Goal: Browse casually: Explore the website without a specific task or goal

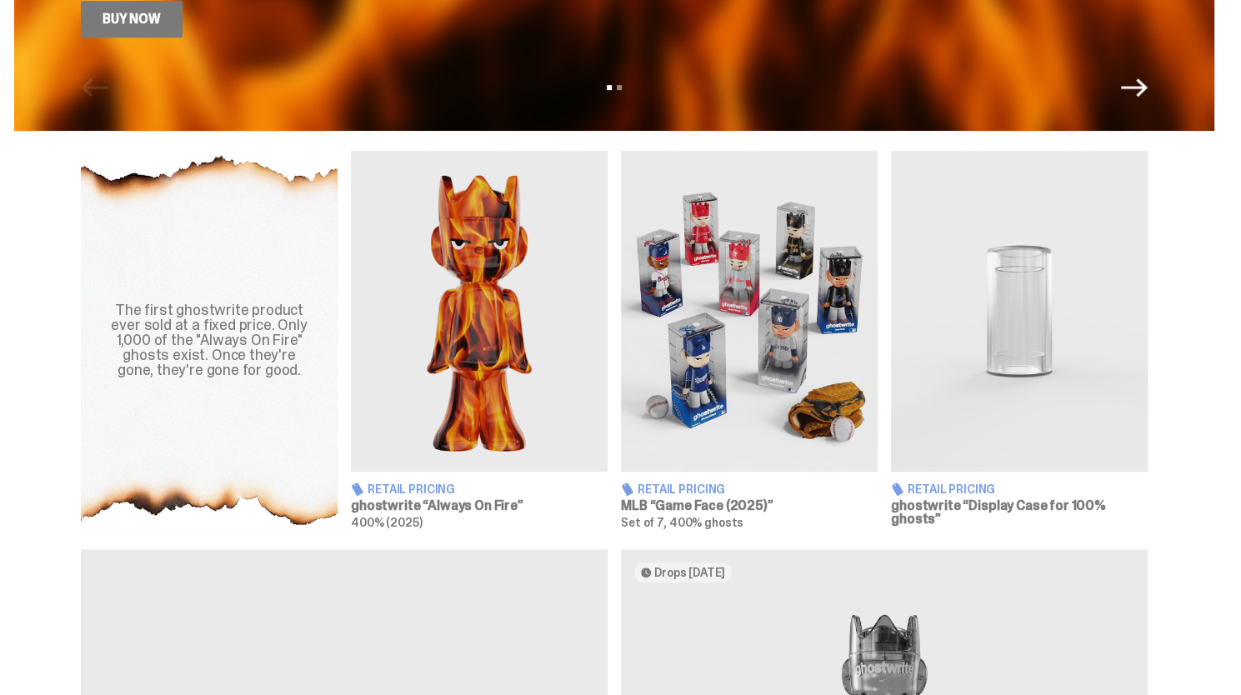
scroll to position [470, 0]
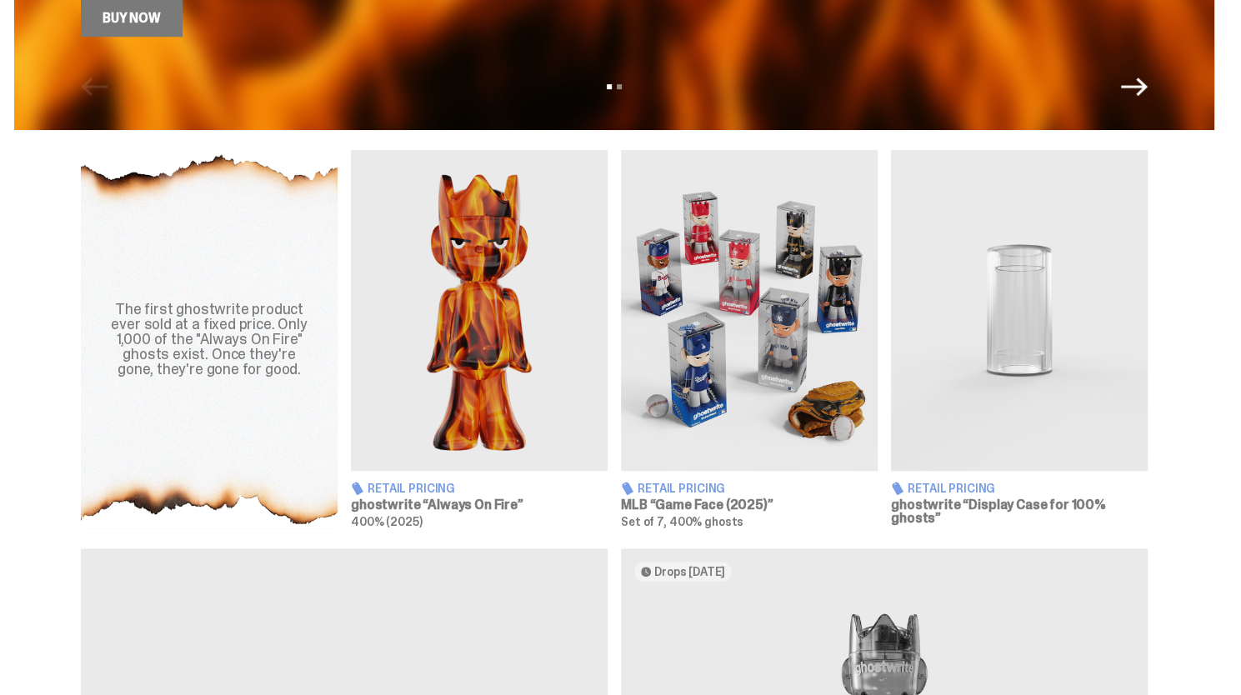
click at [714, 340] on img at bounding box center [749, 310] width 257 height 321
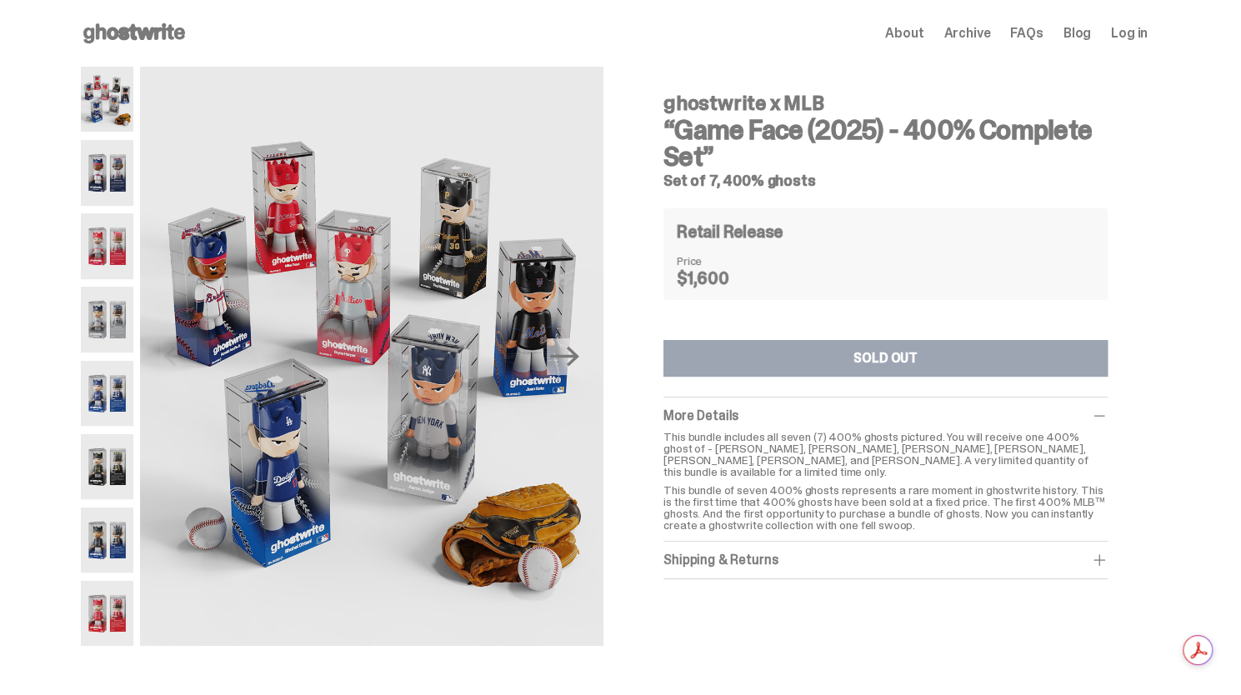
click at [120, 316] on img at bounding box center [107, 319] width 53 height 65
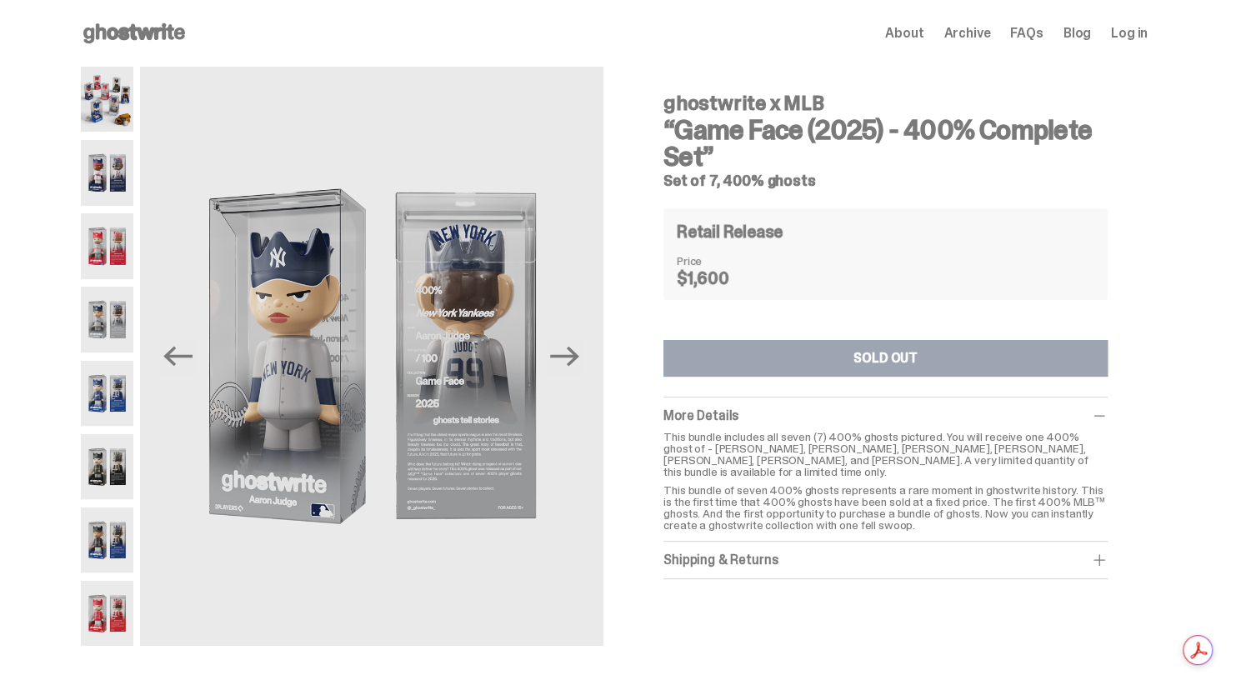
click at [123, 411] on img at bounding box center [107, 393] width 53 height 65
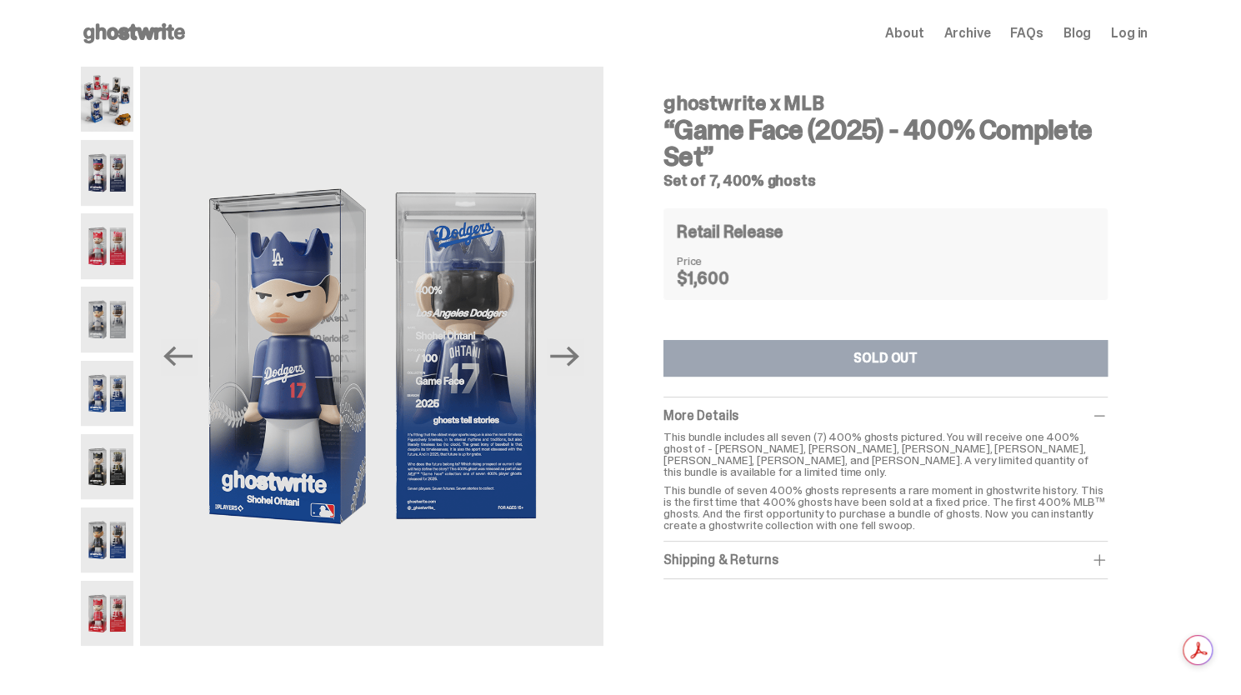
click at [128, 494] on img at bounding box center [107, 466] width 53 height 65
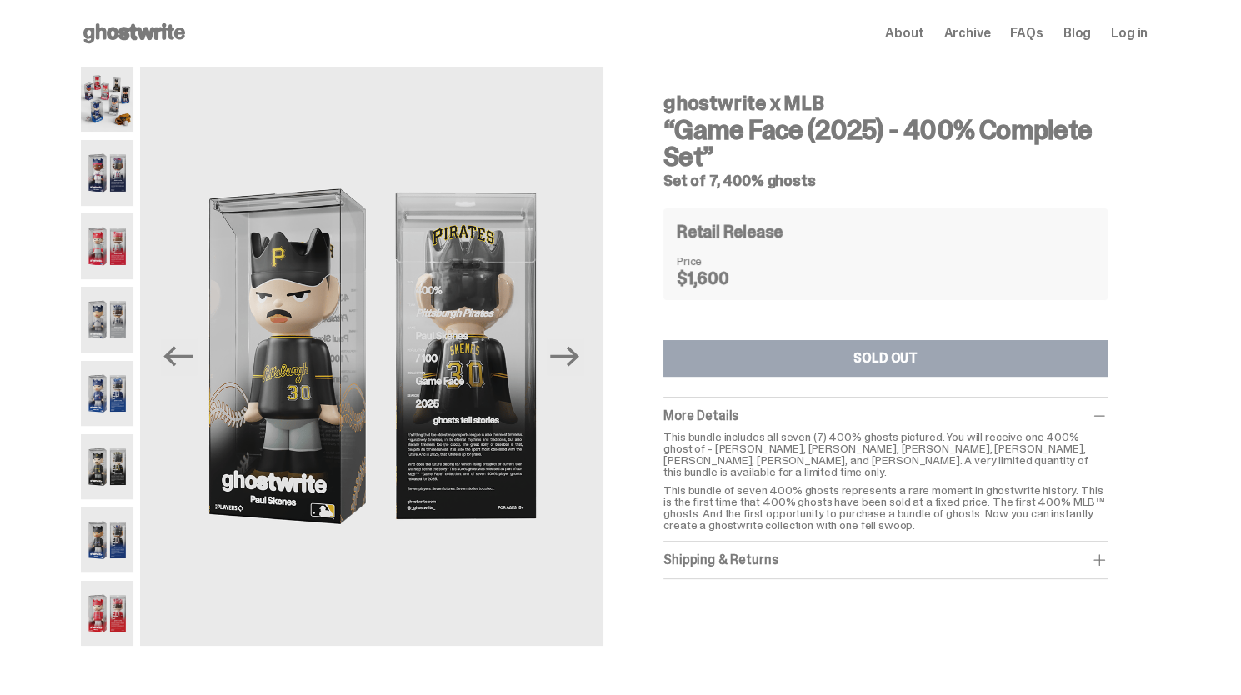
click at [152, 36] on icon at bounding box center [134, 33] width 107 height 27
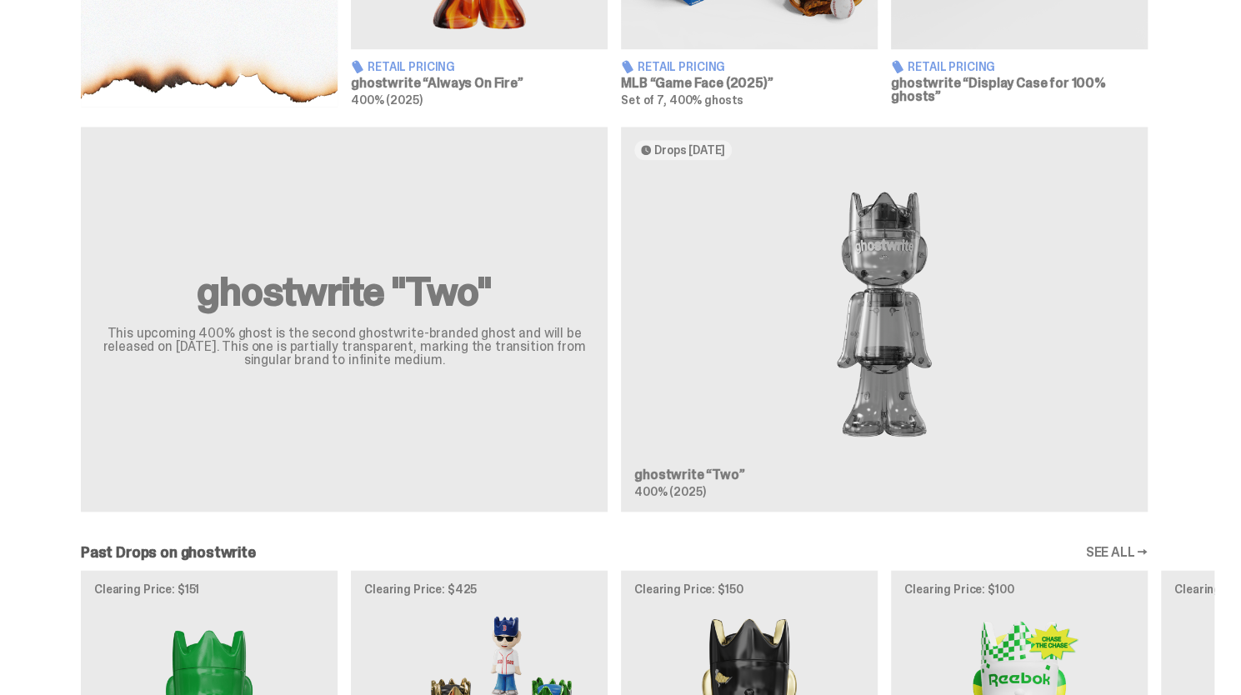
scroll to position [893, 0]
click at [898, 288] on div "ghostwrite "Two" This upcoming 400% ghost is the second ghostwrite-branded ghos…" at bounding box center [614, 325] width 1200 height 398
click at [695, 483] on div "ghostwrite "Two" This upcoming 400% ghost is the second ghostwrite-branded ghos…" at bounding box center [614, 325] width 1200 height 398
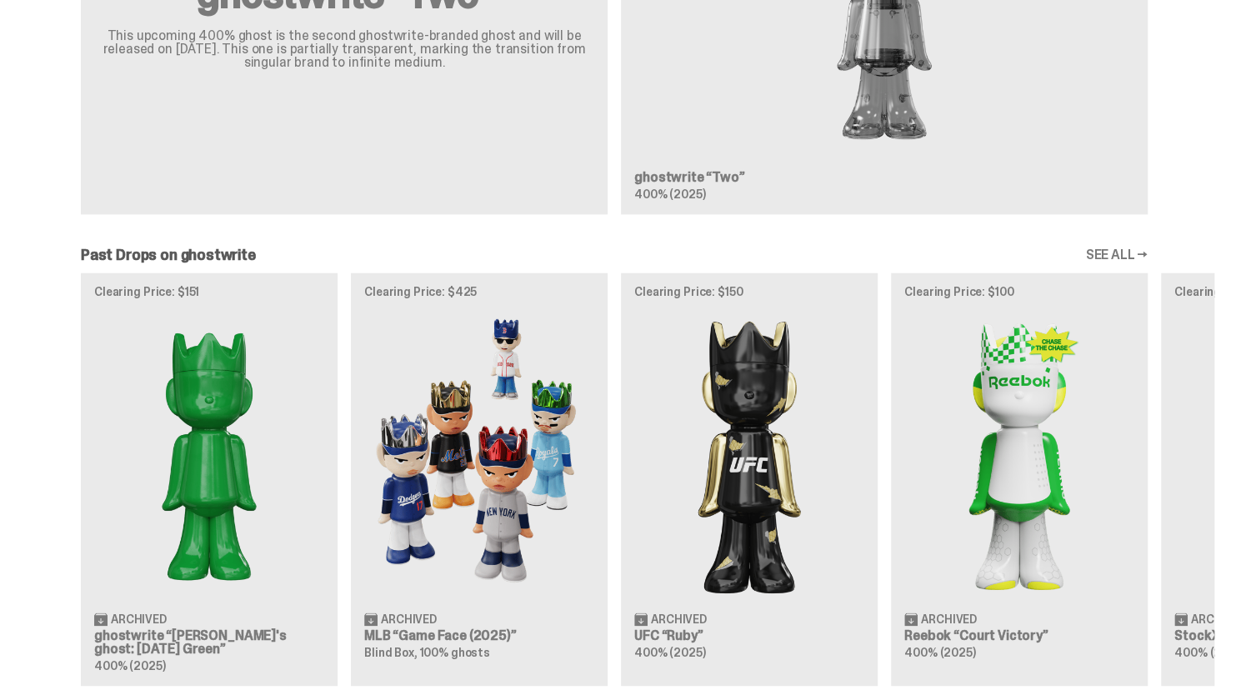
scroll to position [1112, 0]
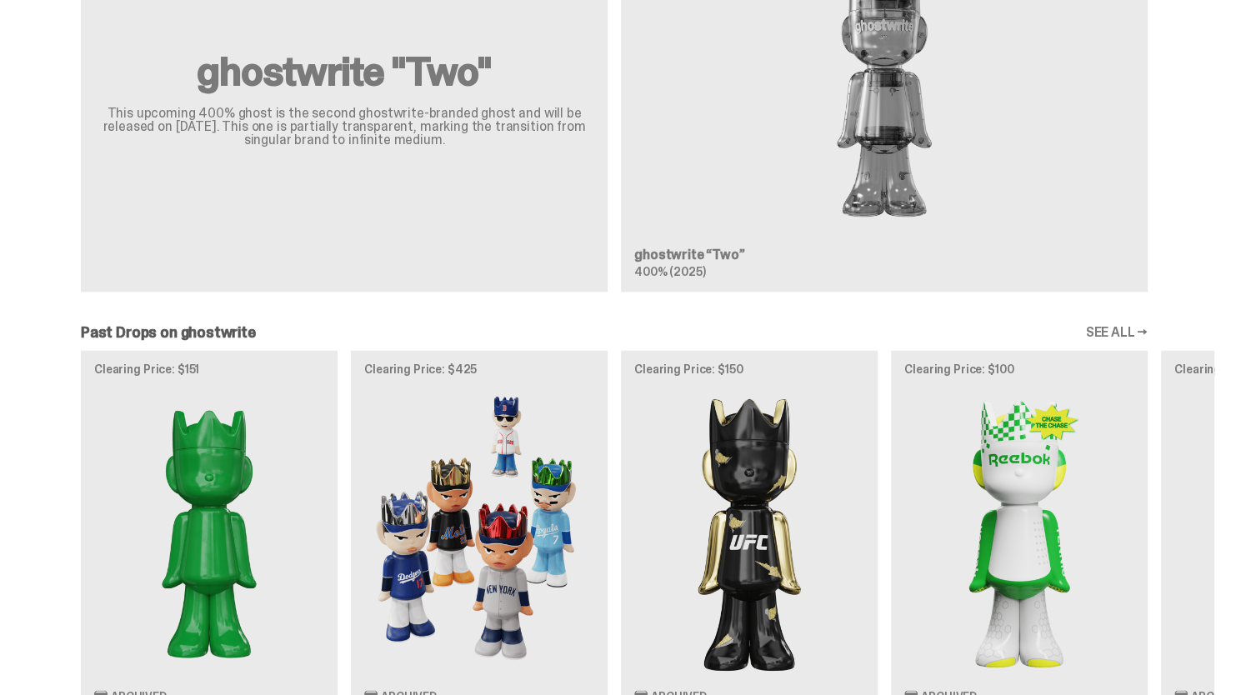
click at [1116, 338] on link "SEE ALL →" at bounding box center [1116, 332] width 63 height 13
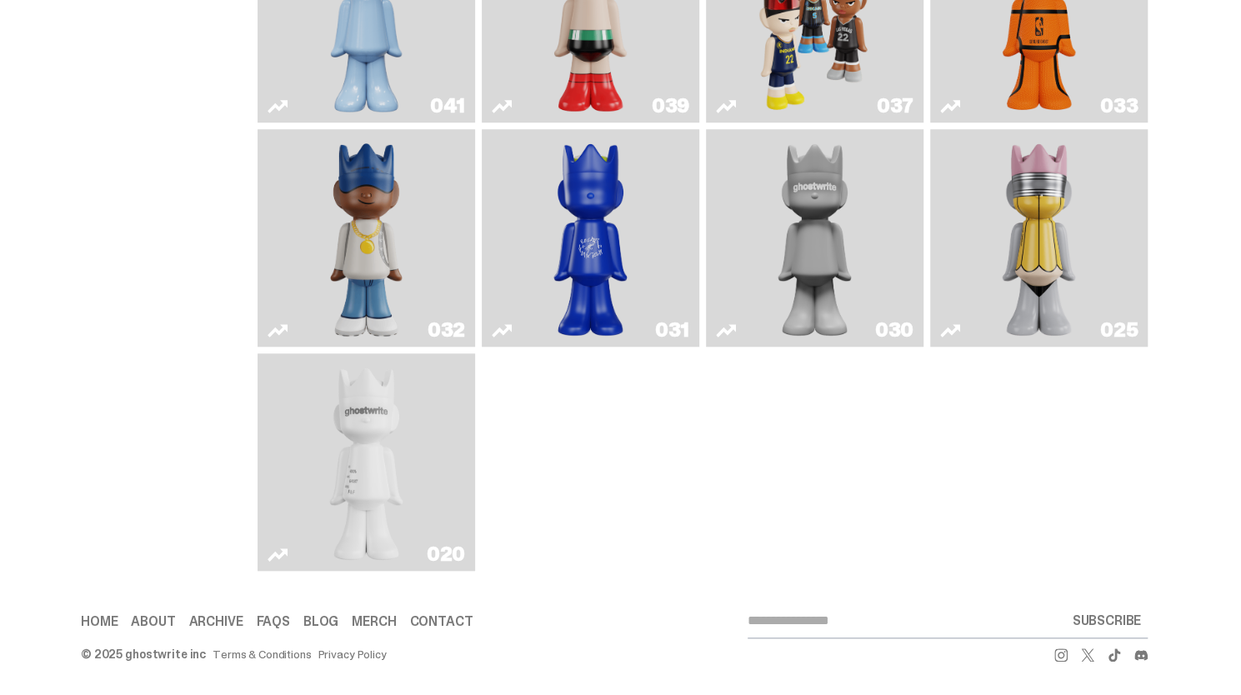
scroll to position [701, 0]
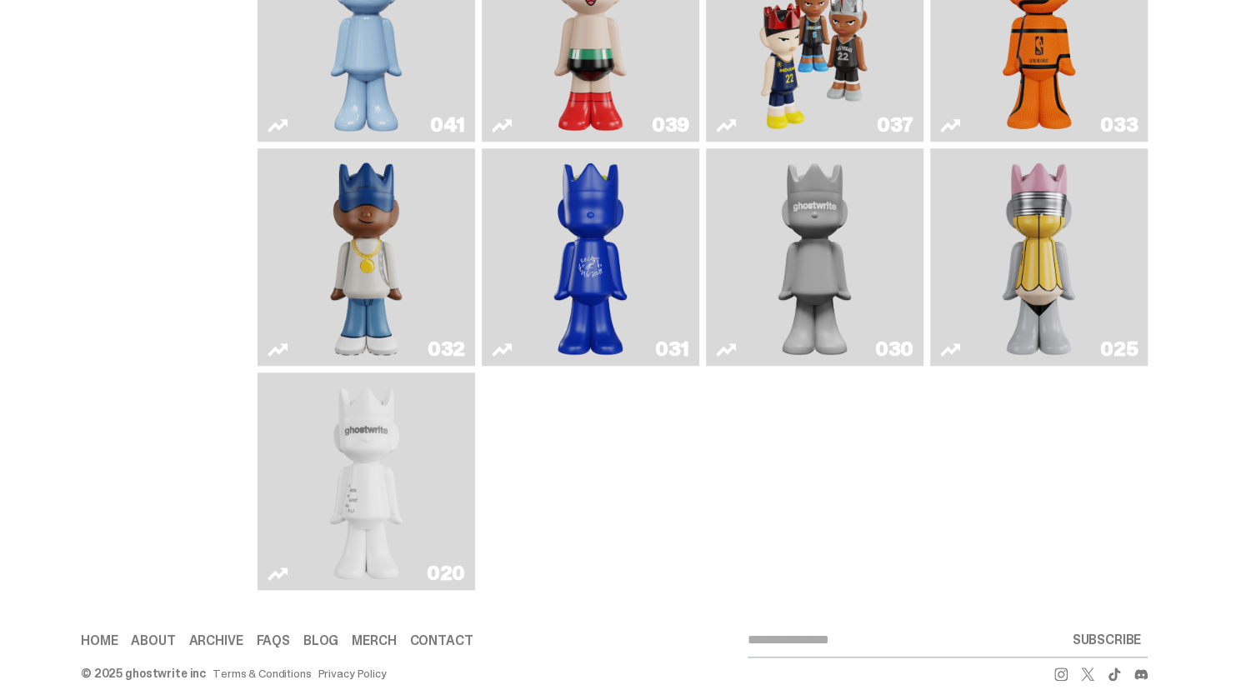
click at [382, 505] on img "ghost" at bounding box center [366, 481] width 115 height 204
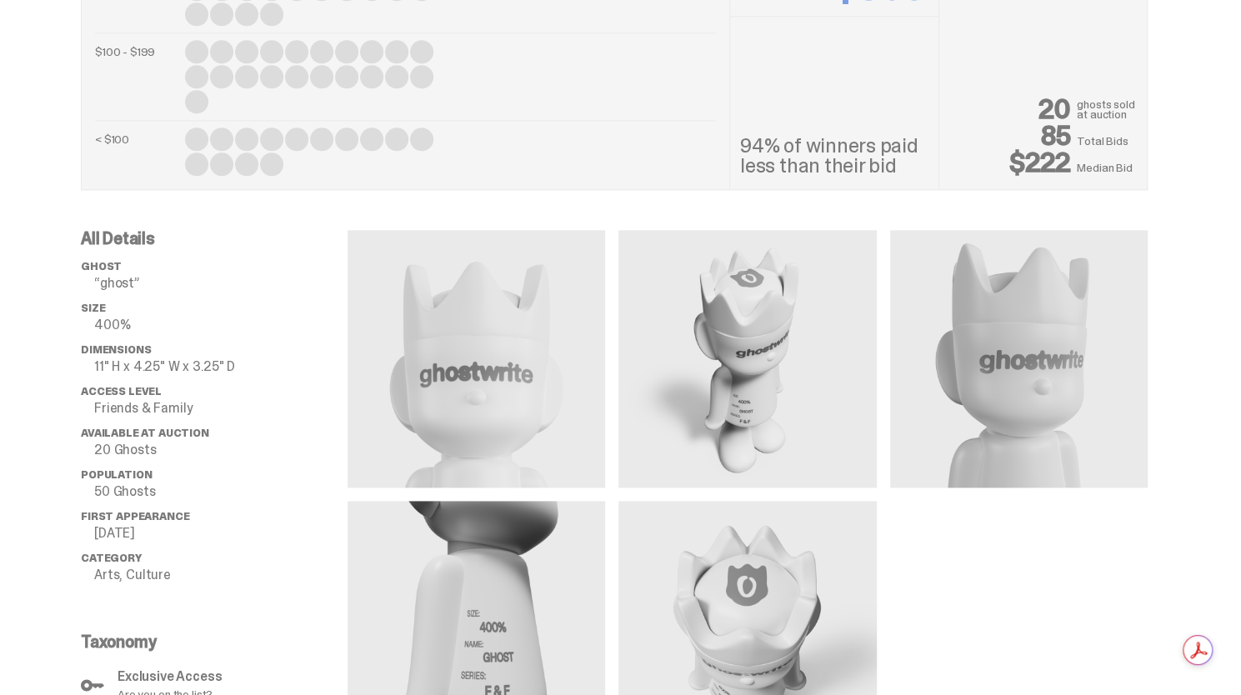
scroll to position [1073, 0]
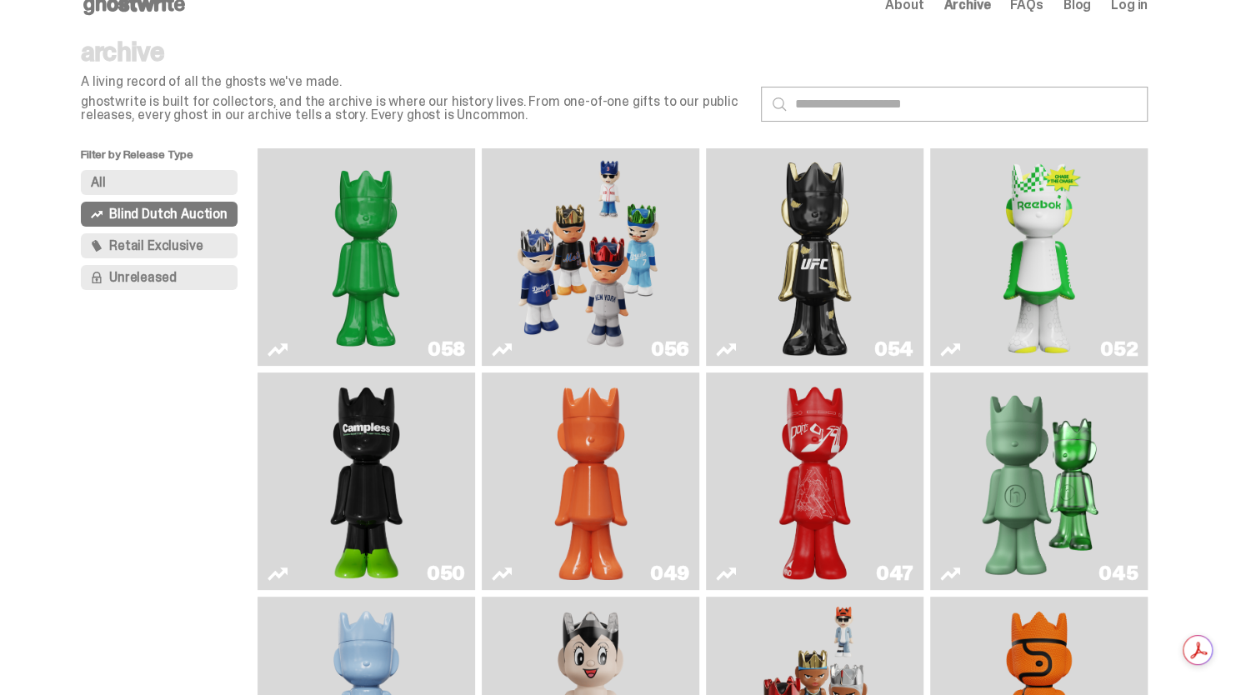
scroll to position [28, 0]
click at [597, 261] on img "Game Face (2025)" at bounding box center [589, 258] width 163 height 204
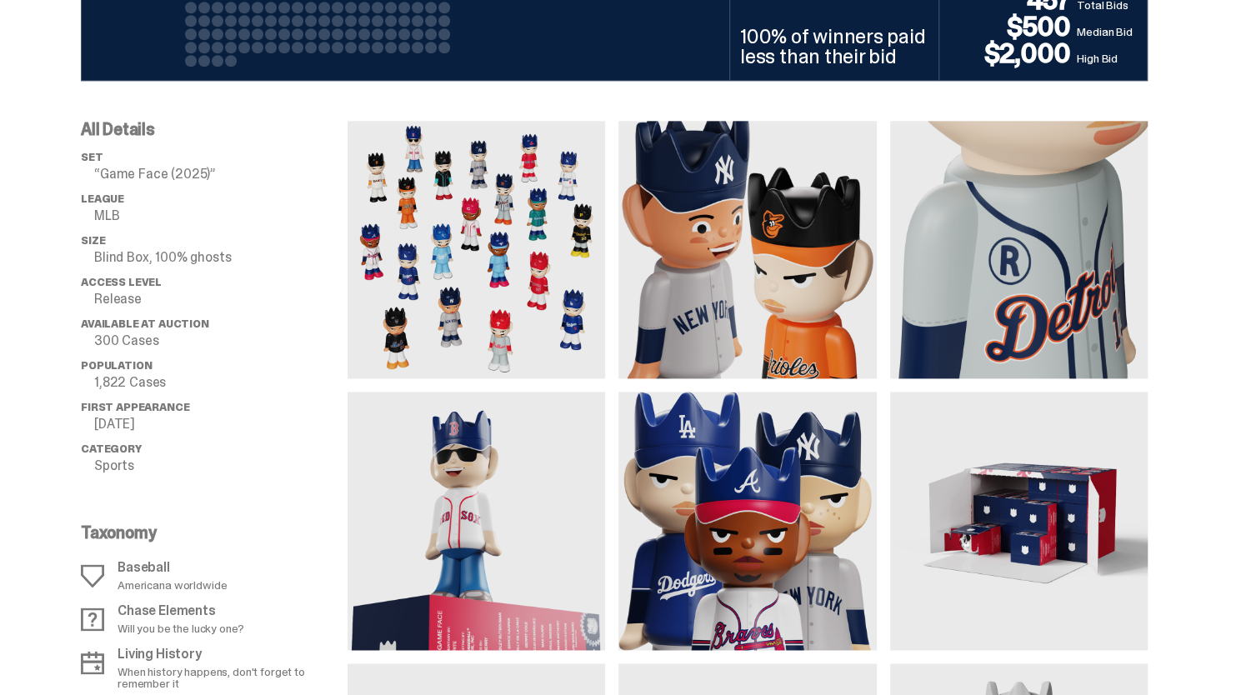
scroll to position [1125, 0]
